Goal: Task Accomplishment & Management: Use online tool/utility

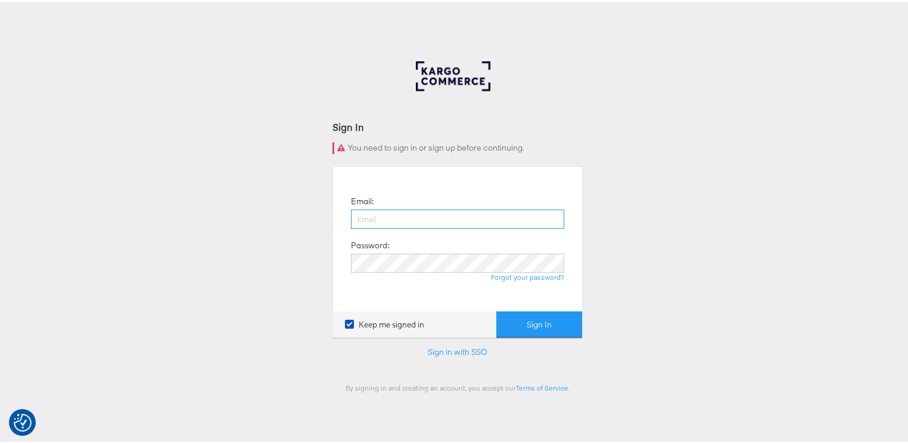
type input "[PERSON_NAME][EMAIL_ADDRESS][PERSON_NAME][DOMAIN_NAME]"
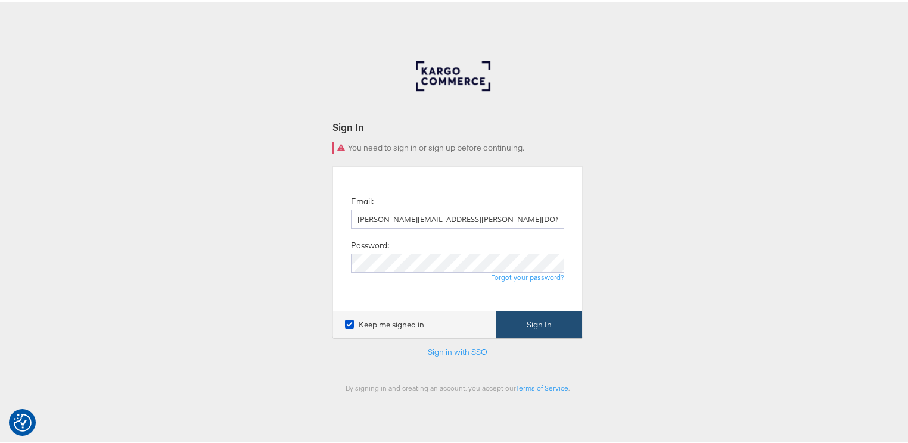
click at [527, 320] on button "Sign In" at bounding box center [539, 323] width 86 height 27
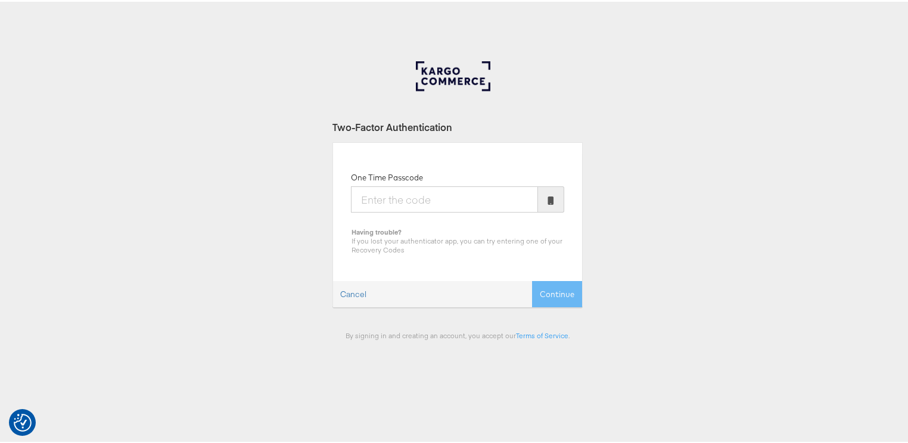
click at [409, 198] on input "One Time Passcode" at bounding box center [444, 198] width 187 height 26
click at [400, 198] on input "9052126" at bounding box center [444, 198] width 187 height 26
type input "905216"
click at [551, 290] on button "Continue" at bounding box center [557, 292] width 50 height 27
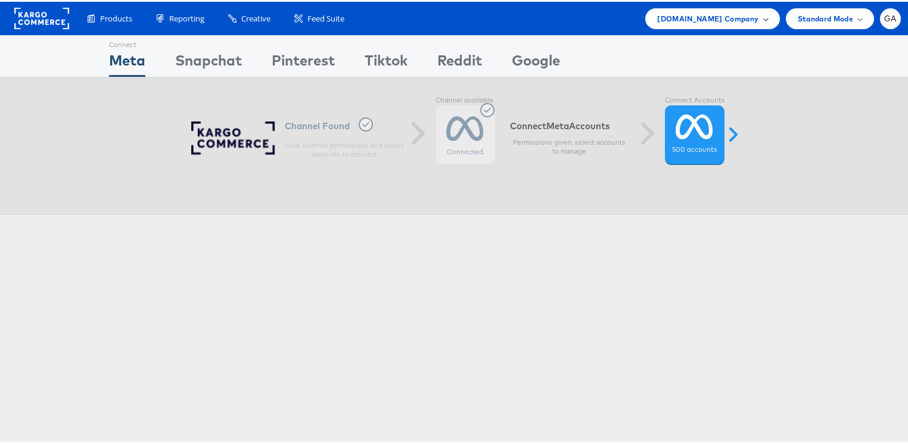
click at [691, 10] on div "Cars.com Company" at bounding box center [712, 17] width 134 height 21
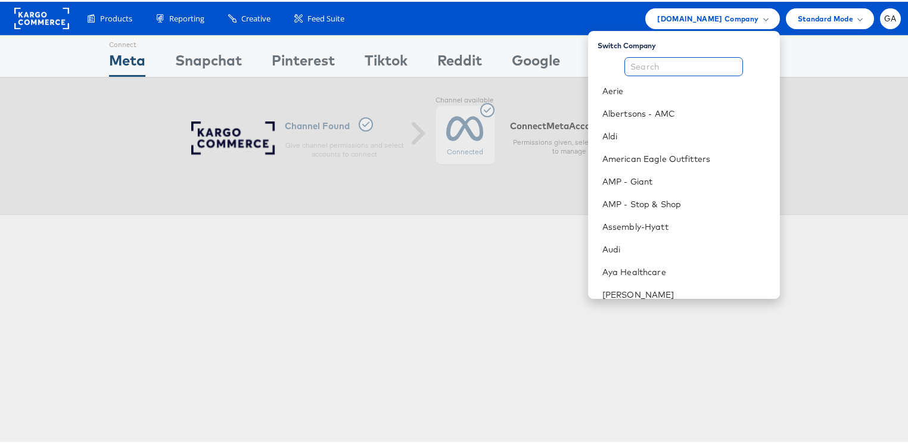
drag, startPoint x: 679, startPoint y: 63, endPoint x: 669, endPoint y: 70, distance: 12.4
click at [672, 68] on input "text" at bounding box center [683, 64] width 119 height 19
click at [657, 130] on link "Aldi" at bounding box center [686, 135] width 168 height 12
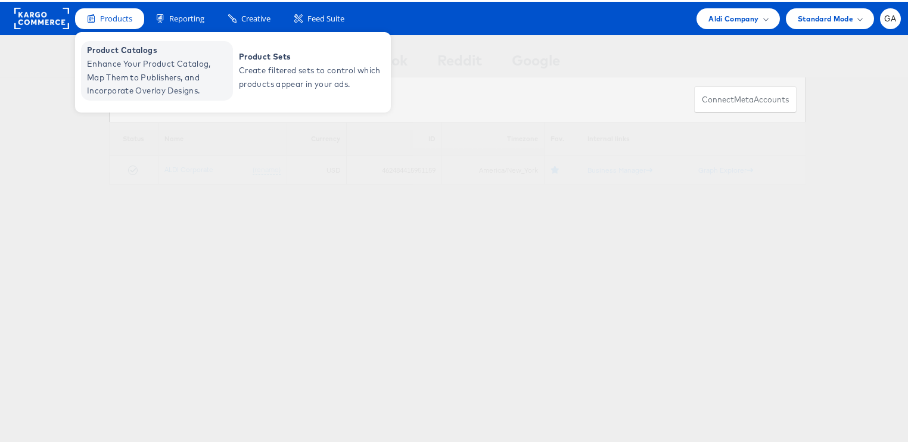
click at [104, 64] on span "Enhance Your Product Catalog, Map Them to Publishers, and Incorporate Overlay D…" at bounding box center [158, 75] width 143 height 41
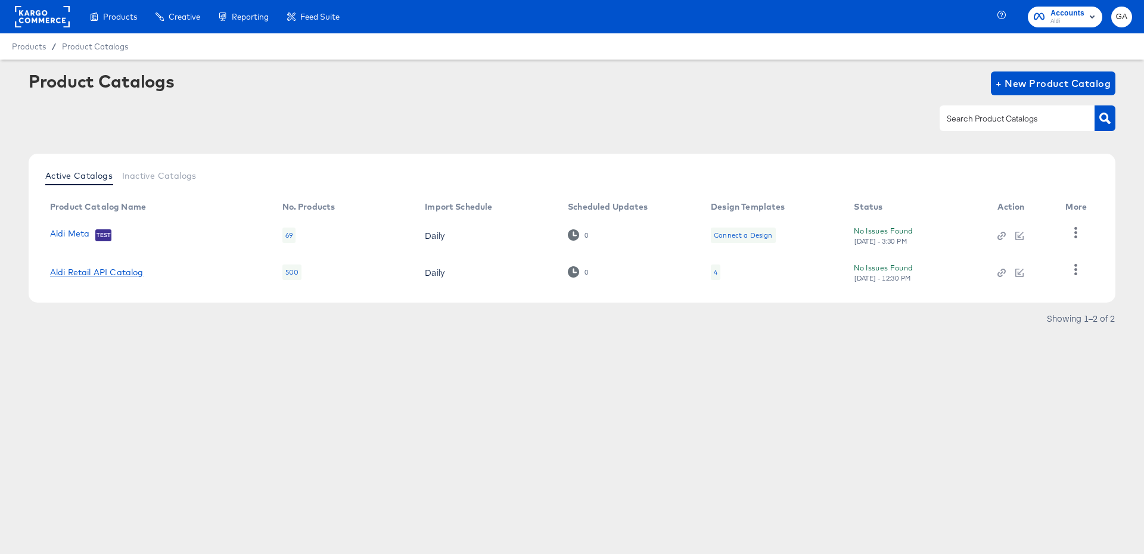
click at [122, 273] on link "Aldi Retail API Catalog" at bounding box center [96, 273] width 93 height 10
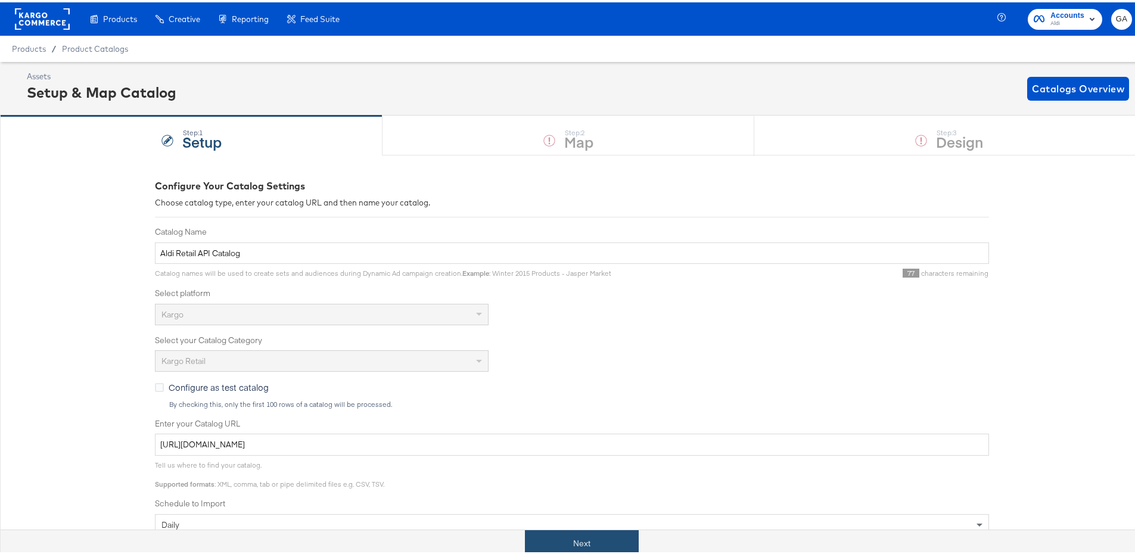
click at [556, 542] on button "Next" at bounding box center [582, 541] width 114 height 27
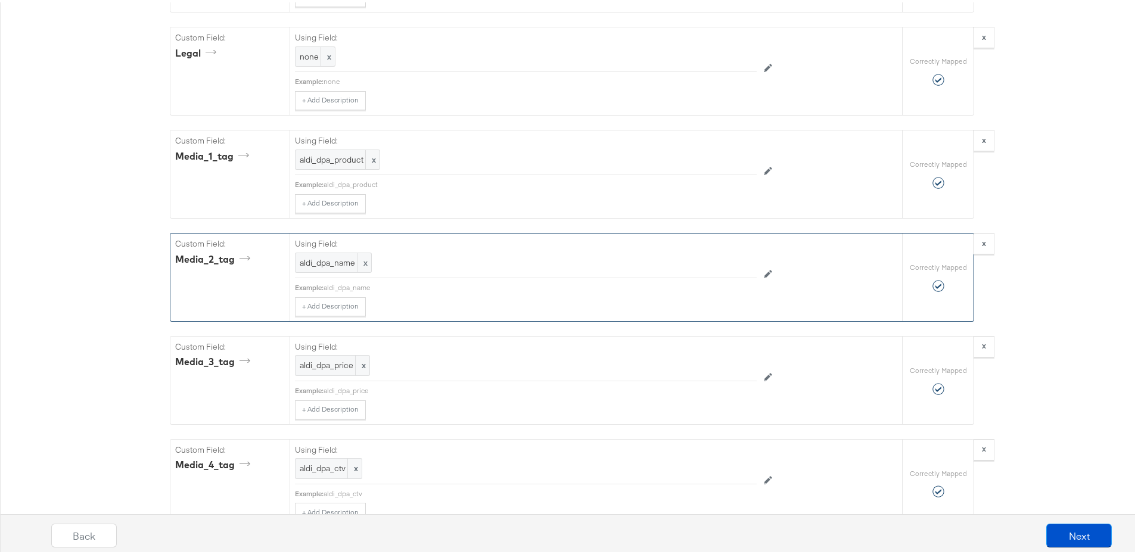
scroll to position [1944, 0]
